Goal: Transaction & Acquisition: Purchase product/service

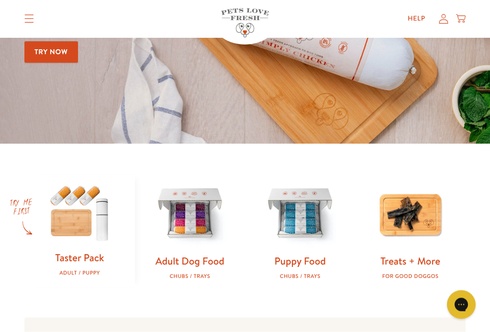
scroll to position [174, 0]
click at [202, 232] on img at bounding box center [189, 213] width 79 height 79
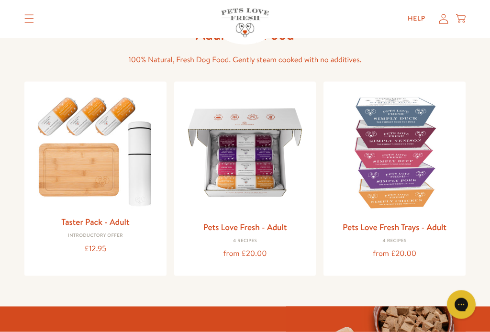
scroll to position [78, 0]
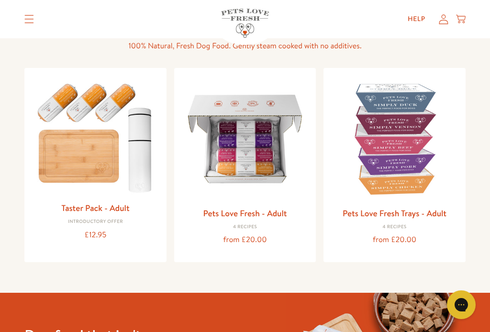
click at [259, 211] on link "Pets Love Fresh - Adult" at bounding box center [245, 213] width 84 height 12
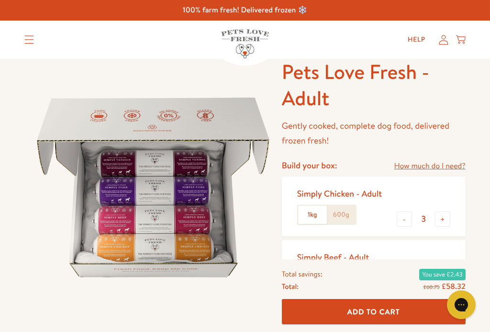
click at [349, 218] on label "600g" at bounding box center [341, 215] width 29 height 18
click at [0, 0] on input "600g" at bounding box center [0, 0] width 0 height 0
click at [443, 221] on button "+" at bounding box center [442, 219] width 15 height 15
click at [446, 220] on button "+" at bounding box center [442, 219] width 15 height 15
click at [447, 217] on button "+" at bounding box center [442, 219] width 15 height 15
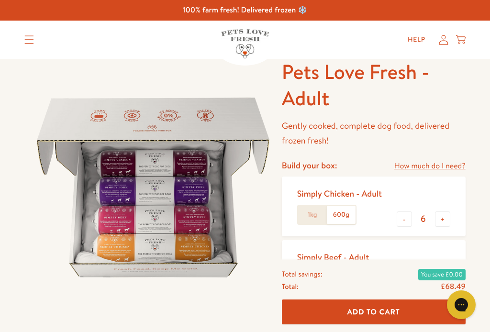
click at [448, 218] on button "+" at bounding box center [442, 219] width 15 height 15
click at [447, 217] on button "+" at bounding box center [442, 219] width 15 height 15
click at [447, 218] on button "+" at bounding box center [442, 219] width 15 height 15
type input "9"
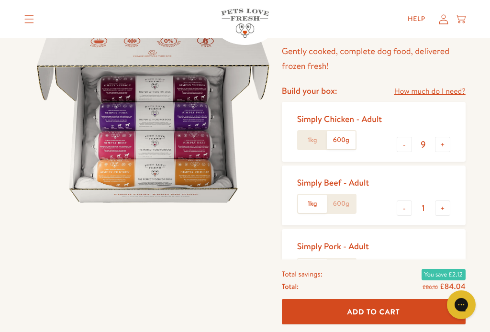
click at [404, 205] on button "-" at bounding box center [404, 208] width 15 height 15
type input "0"
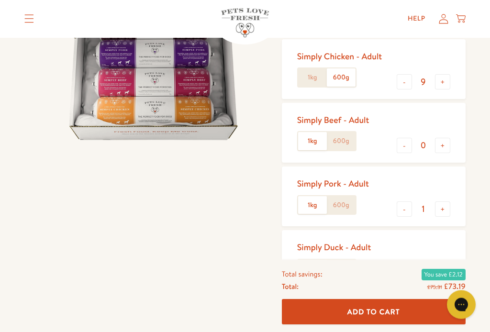
click at [407, 206] on button "-" at bounding box center [404, 209] width 15 height 15
type input "0"
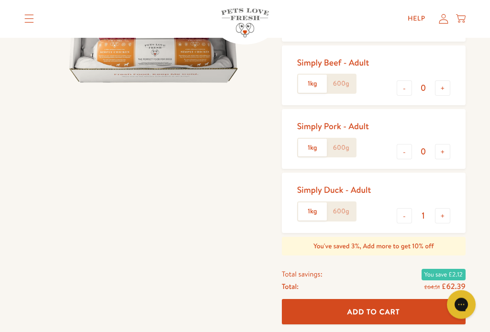
click at [413, 211] on input "1" at bounding box center [423, 216] width 23 height 11
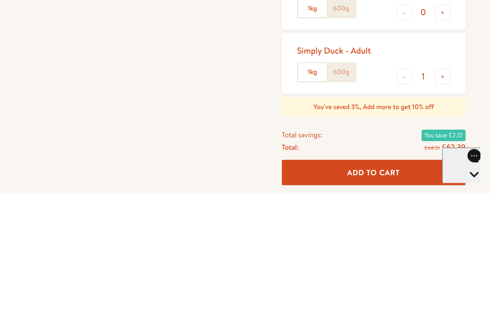
click at [410, 209] on button "-" at bounding box center [404, 216] width 15 height 15
type input "0"
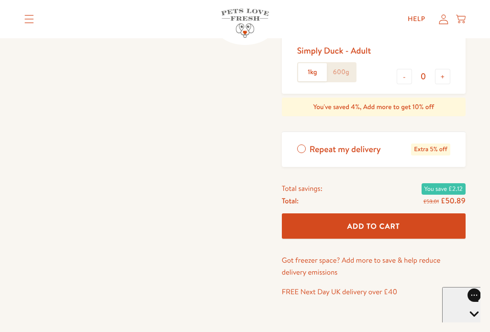
click at [432, 218] on button "Add To Cart" at bounding box center [374, 226] width 184 height 25
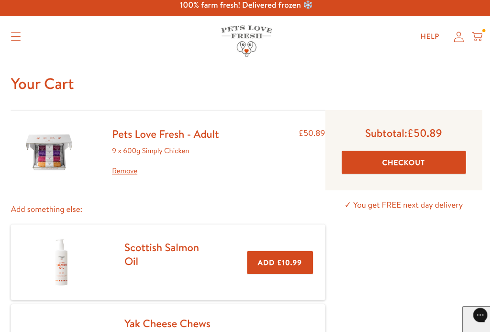
click at [403, 153] on button "Checkout" at bounding box center [392, 158] width 116 height 22
